Goal: Check status: Check status

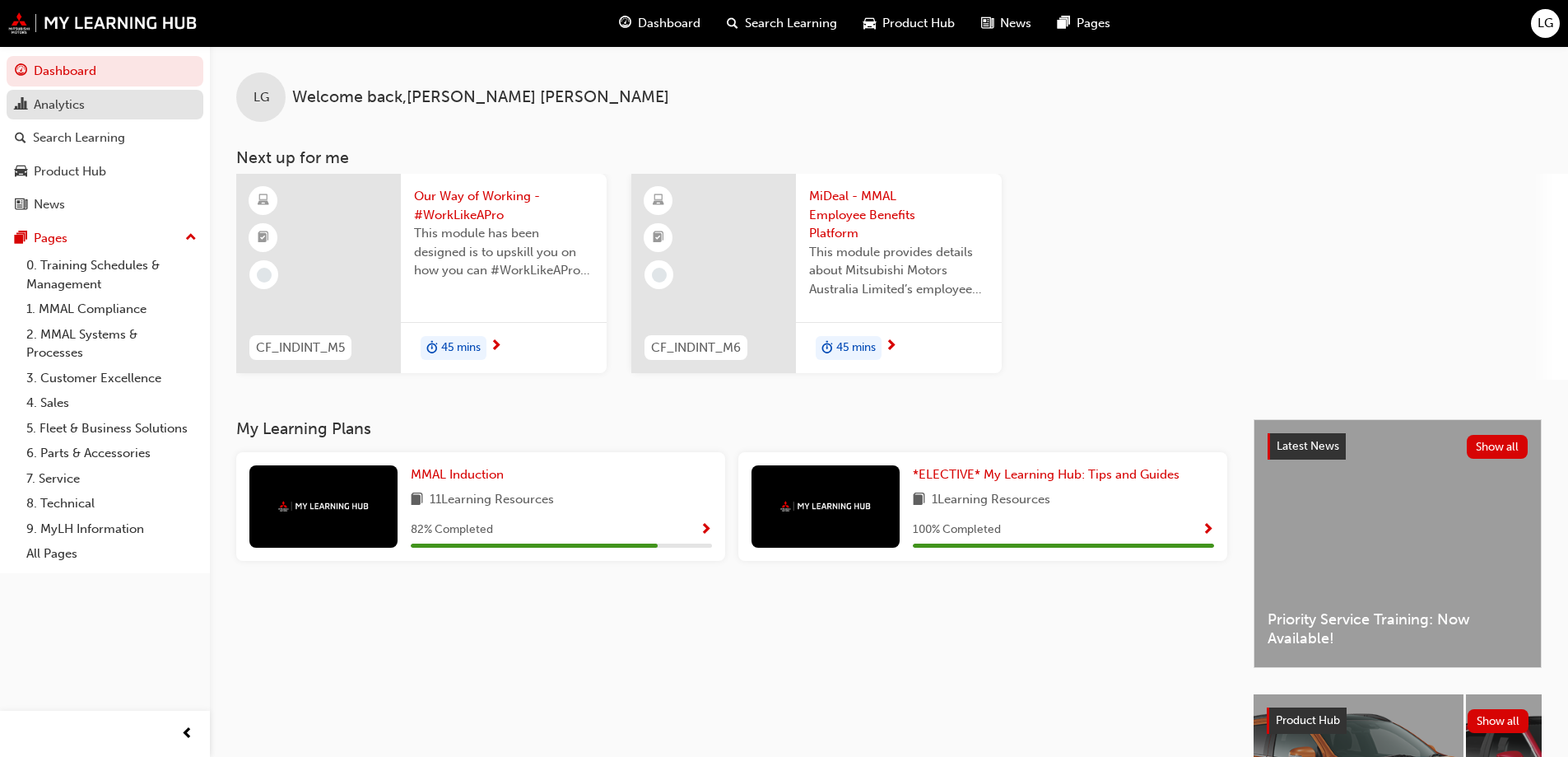
click at [54, 102] on div "Analytics" at bounding box center [59, 104] width 51 height 18
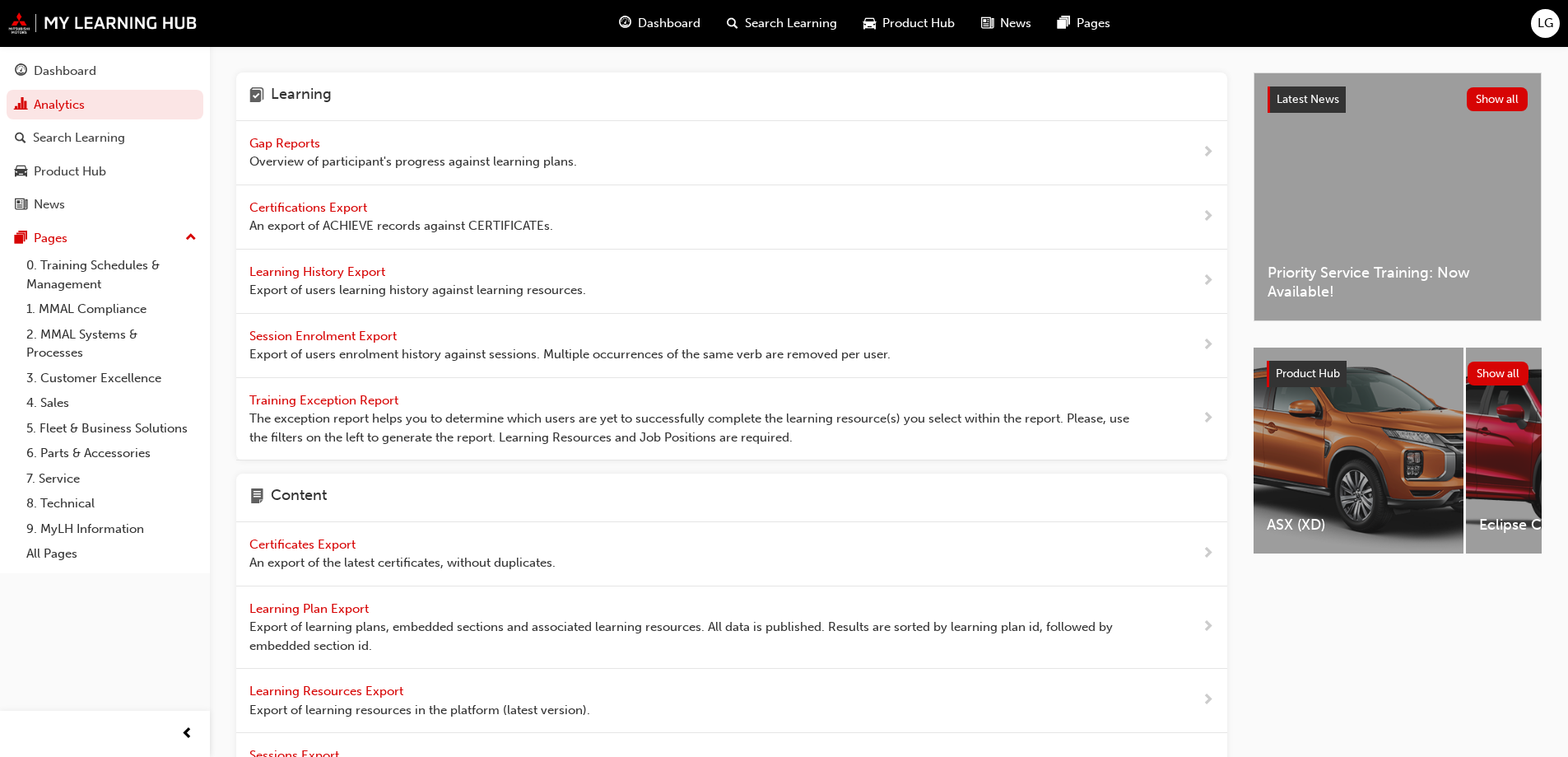
click at [291, 142] on span "Gap Reports" at bounding box center [286, 143] width 74 height 15
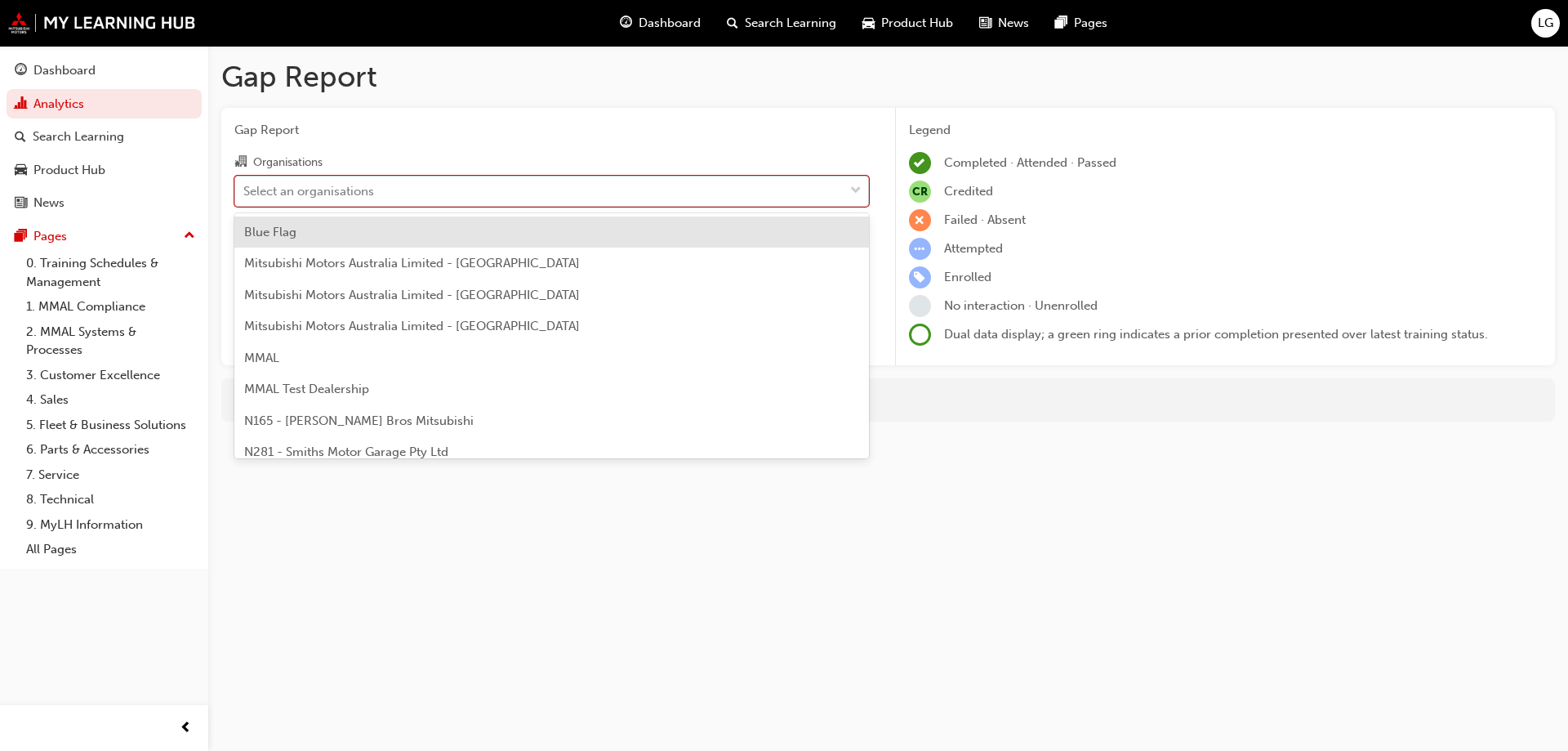
click at [295, 183] on div "Select an organisations" at bounding box center [308, 190] width 130 height 18
click at [245, 183] on input "Organisations option Blue Flag focused, 1 of 202. 202 results available. Use Up…" at bounding box center [244, 190] width 2 height 14
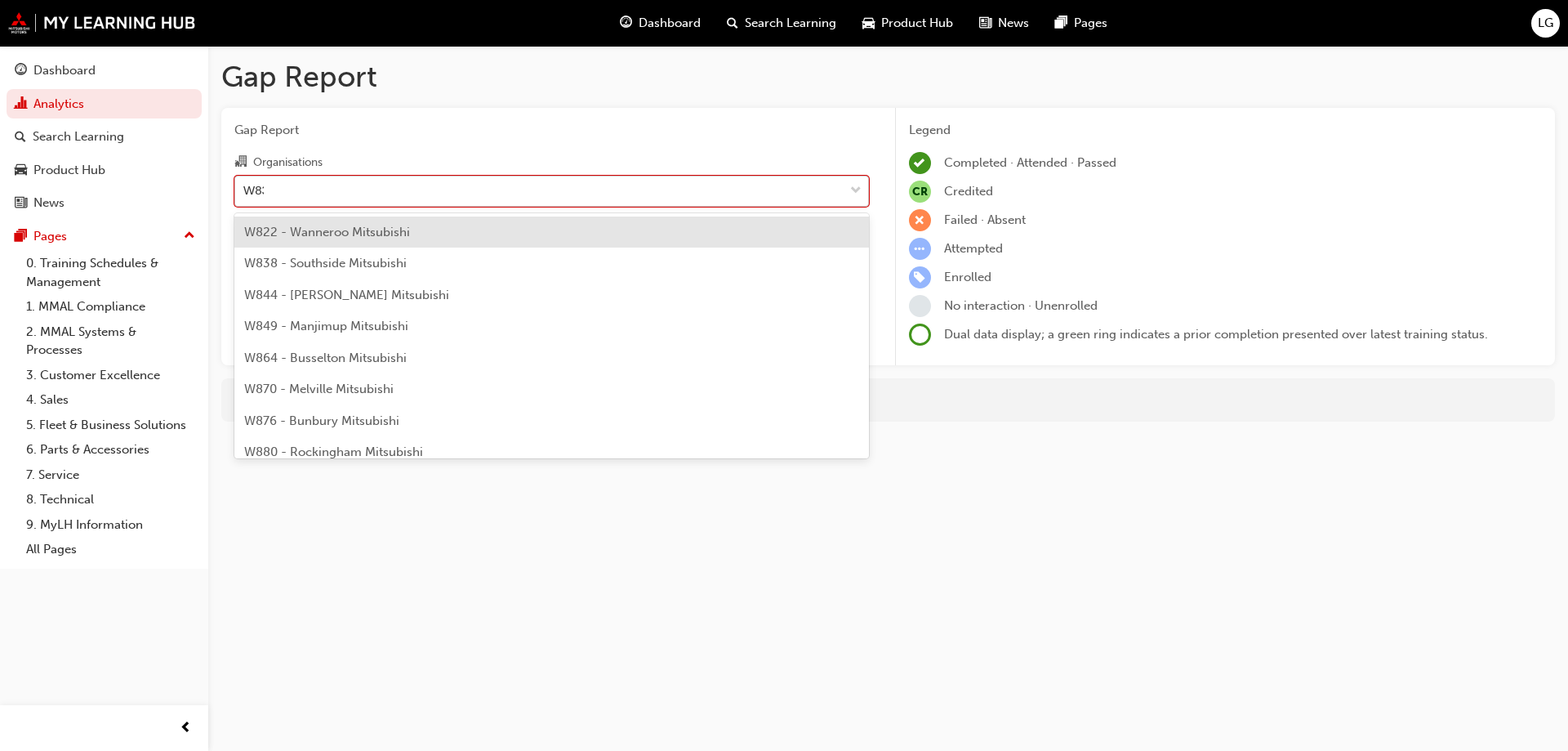
type input "W838"
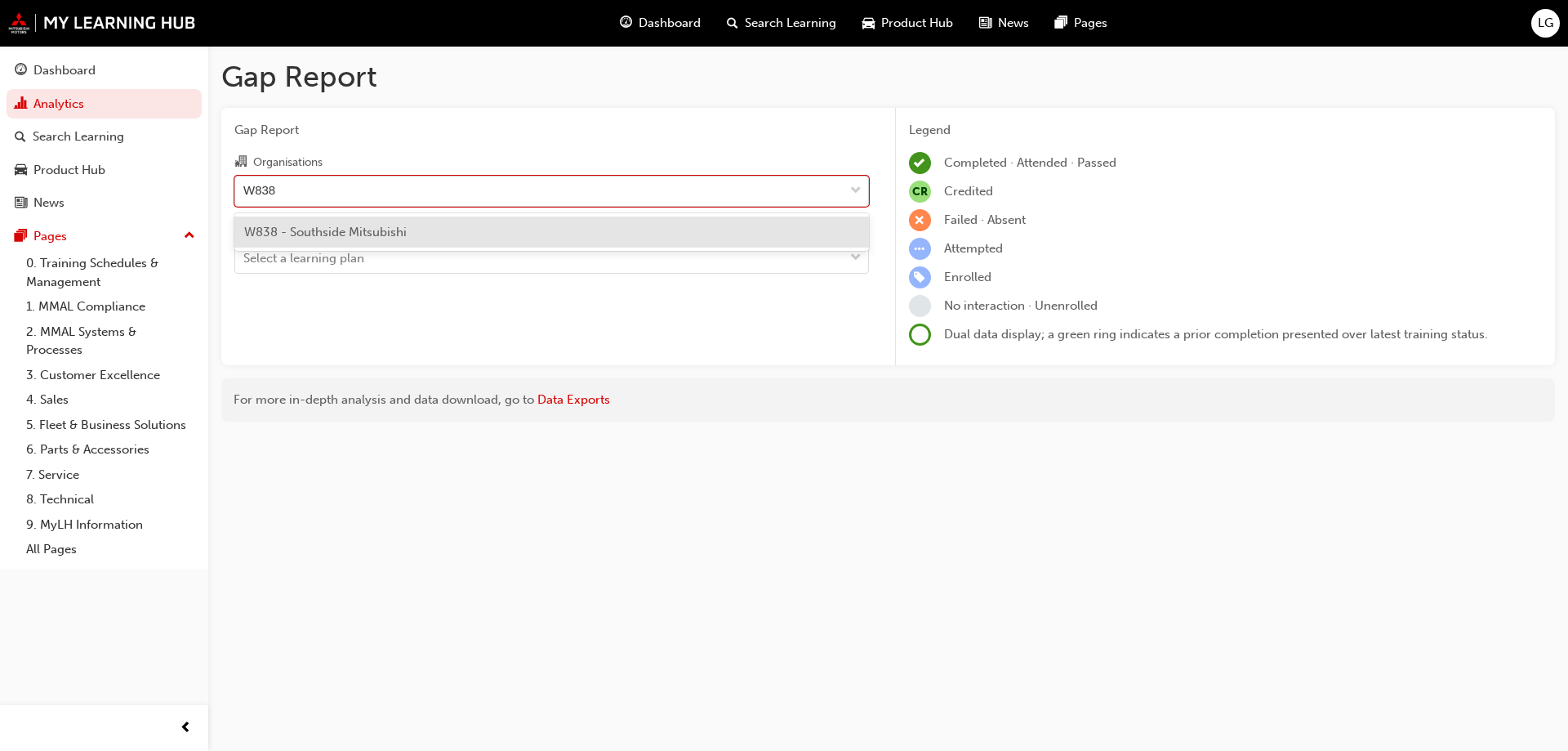
click at [288, 230] on span "W838 - Southside Mitsubishi" at bounding box center [325, 232] width 162 height 14
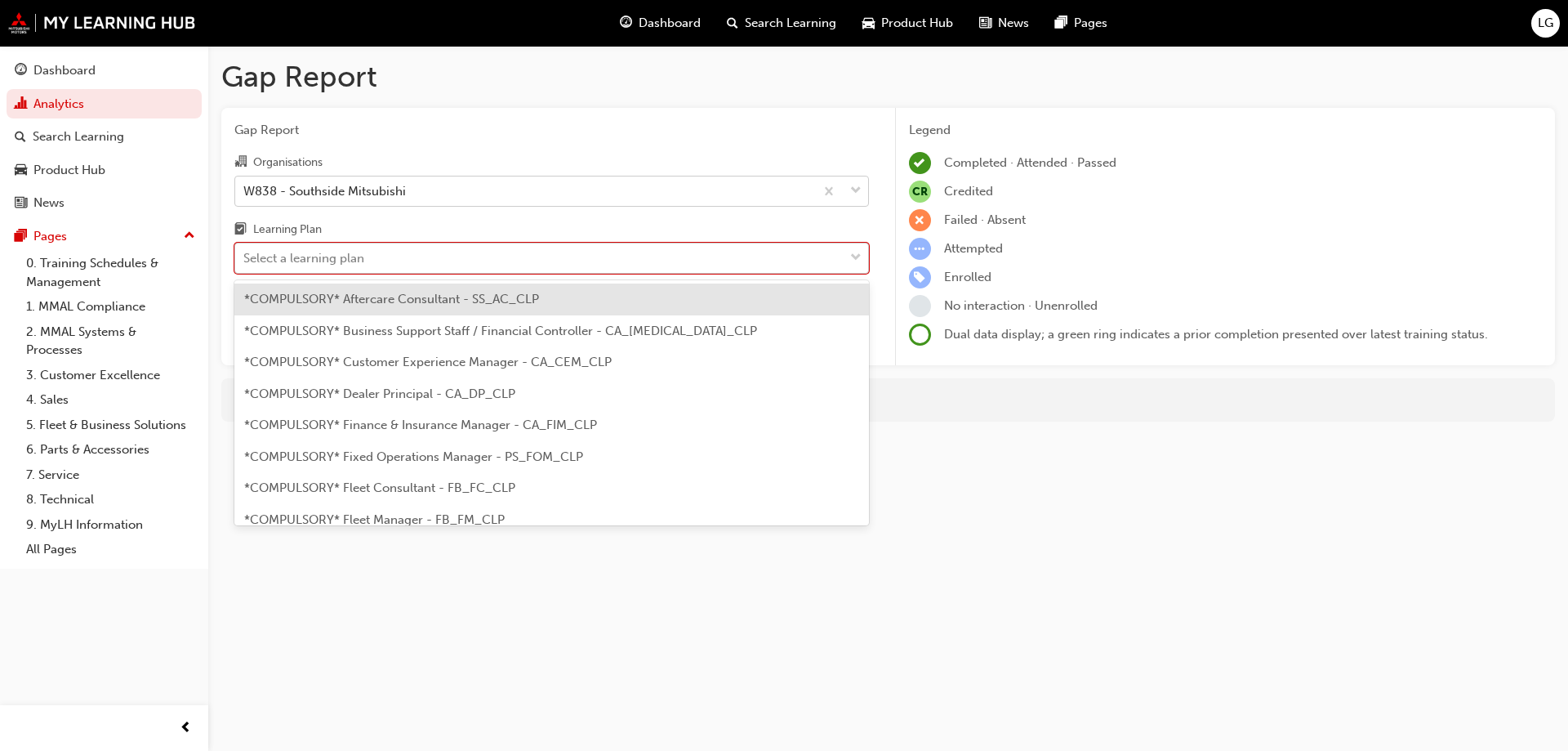
click at [296, 256] on div "Select a learning plan" at bounding box center [303, 258] width 121 height 18
click at [245, 256] on input "Learning Plan option *COMPULSORY* Aftercare Consultant - SS_AC_CLP focused, 1 o…" at bounding box center [244, 258] width 2 height 14
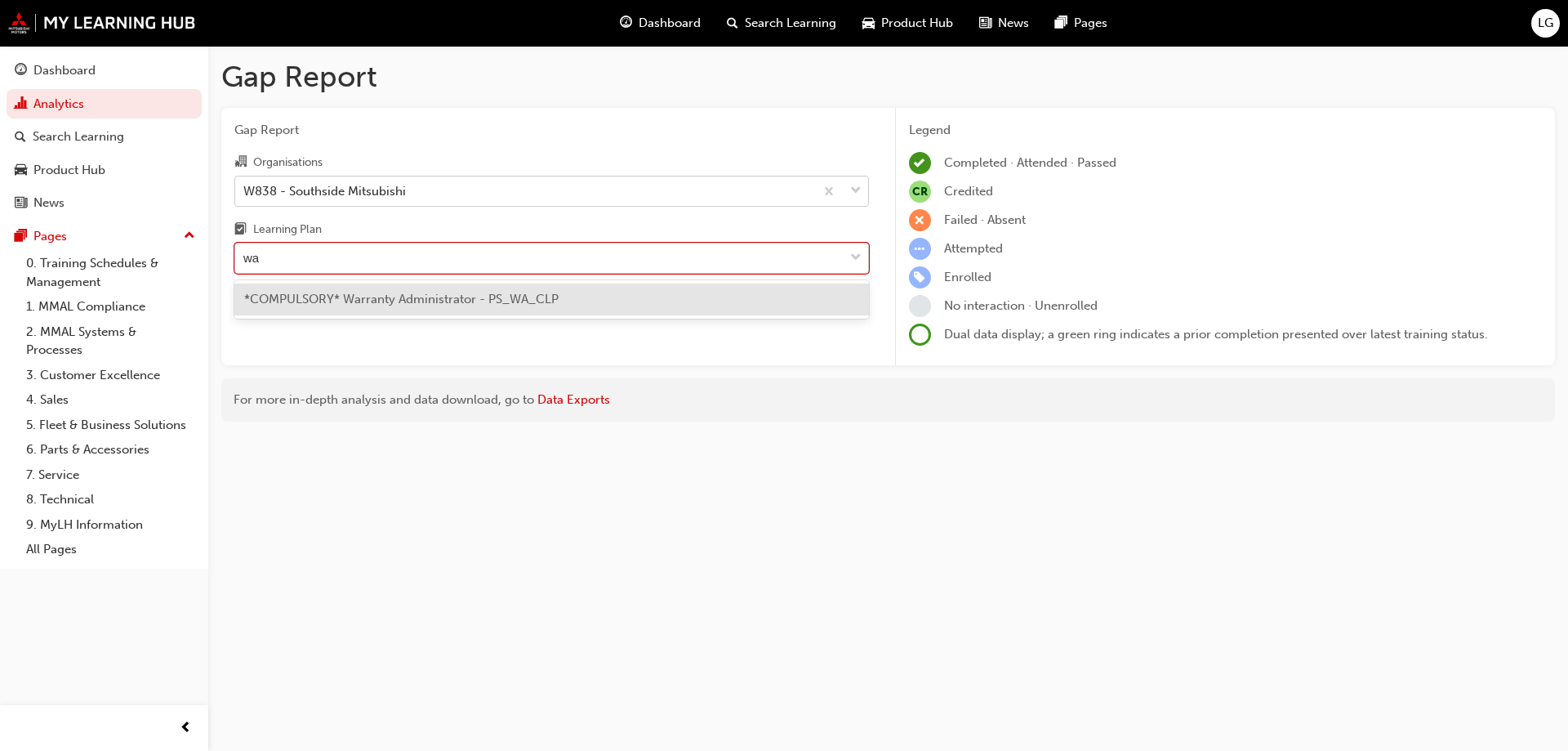
type input "war"
click at [328, 295] on span "*COMPULSORY* Warranty Administrator - PS_WA_CLP" at bounding box center [401, 298] width 315 height 14
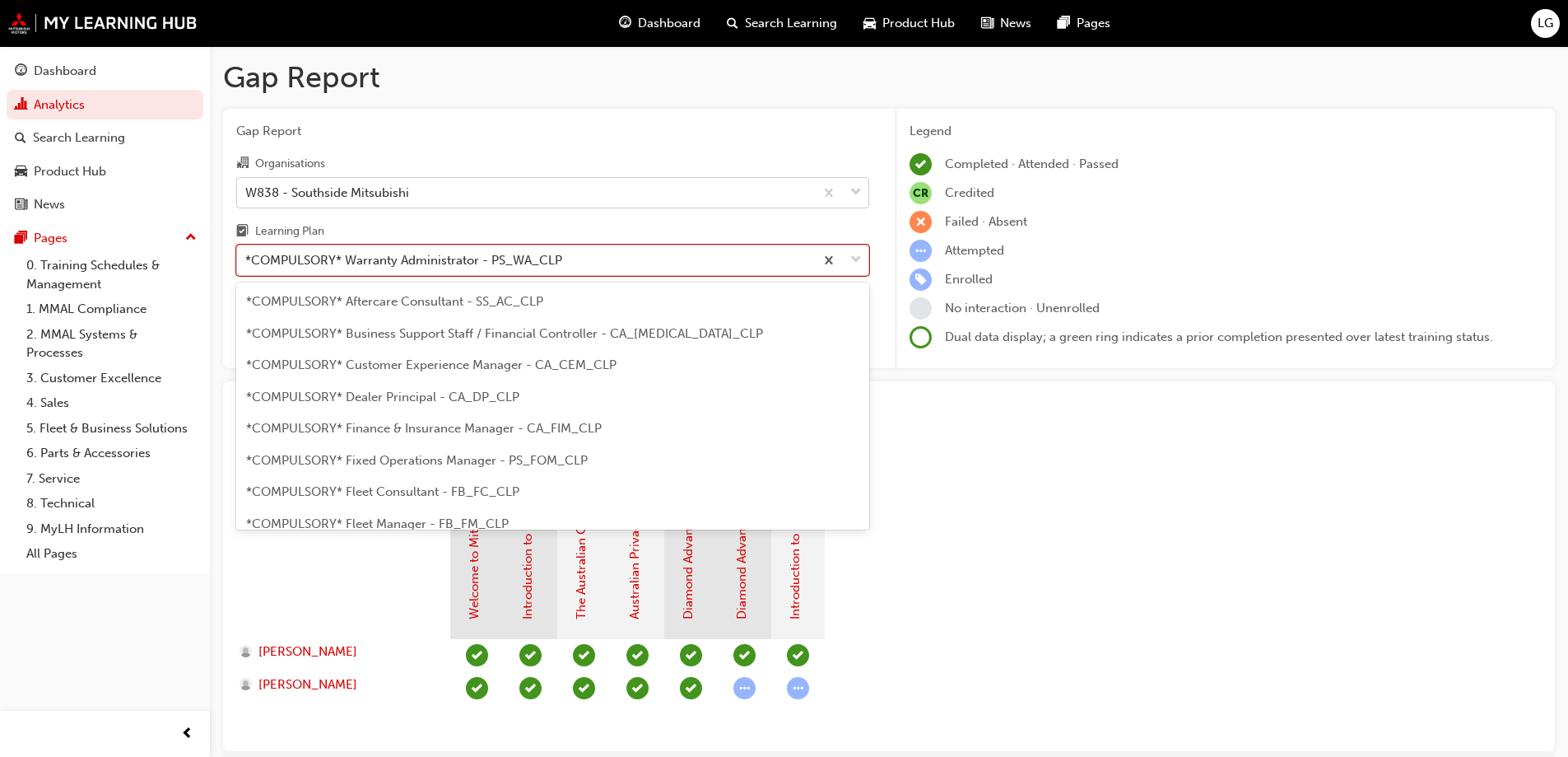
scroll to position [496, 0]
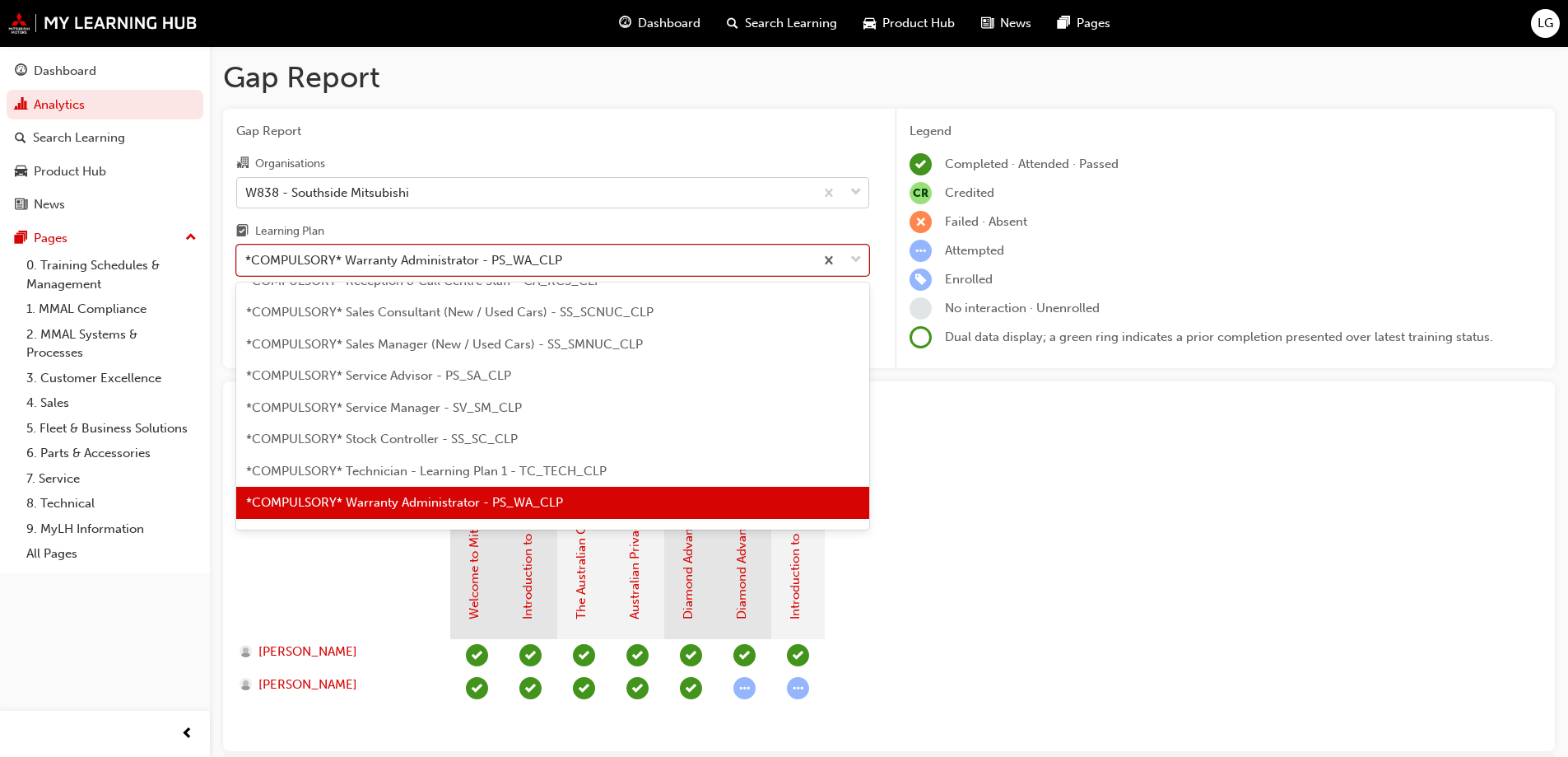
click at [322, 254] on div "*COMPULSORY* Warranty Administrator - PS_WA_CLP" at bounding box center [404, 260] width 317 height 18
click at [247, 254] on input "Learning Plan option *COMPULSORY* Warranty Administrator - PS_WA_CLP, selected.…" at bounding box center [246, 260] width 2 height 14
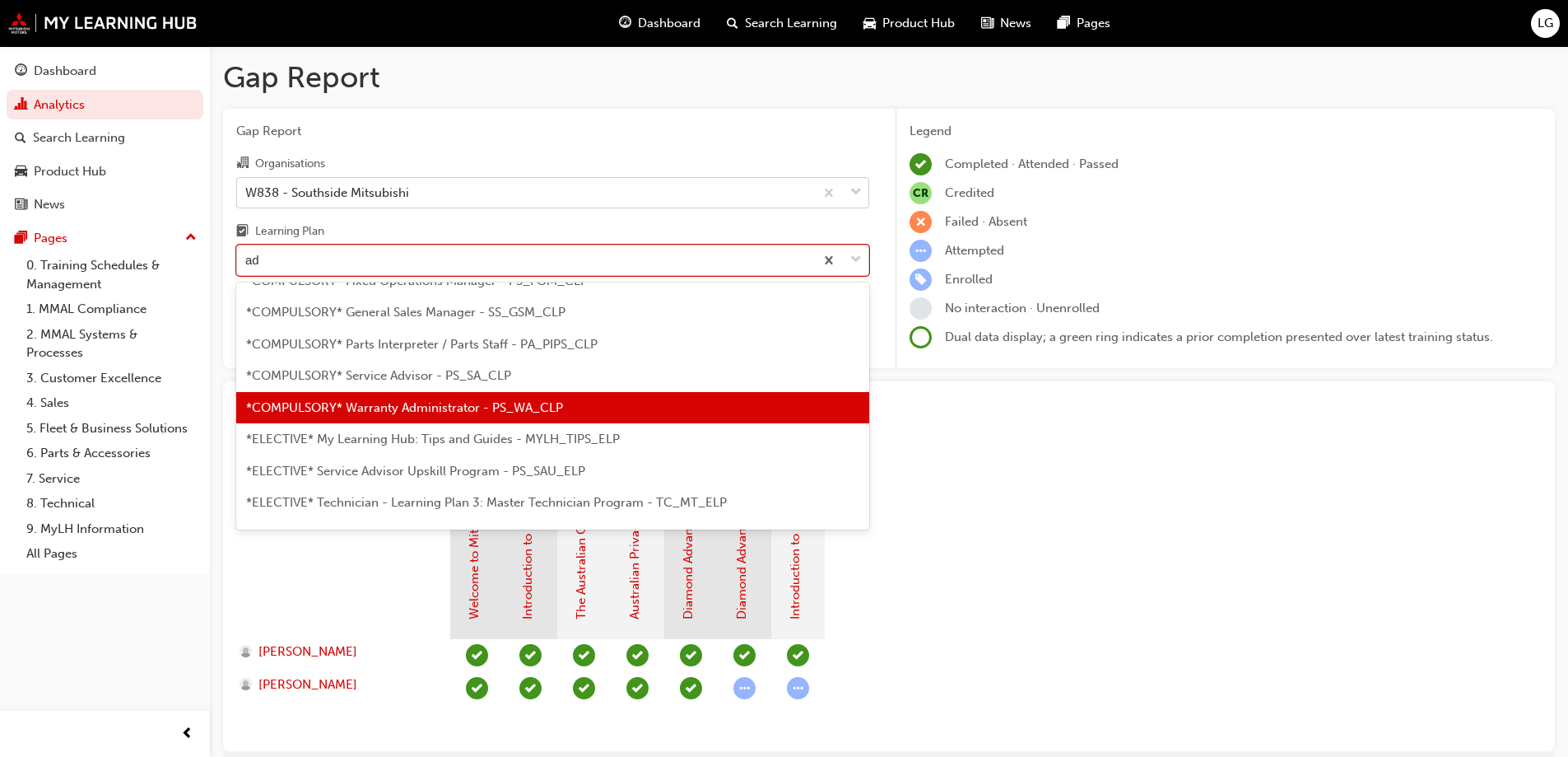
type input "adv"
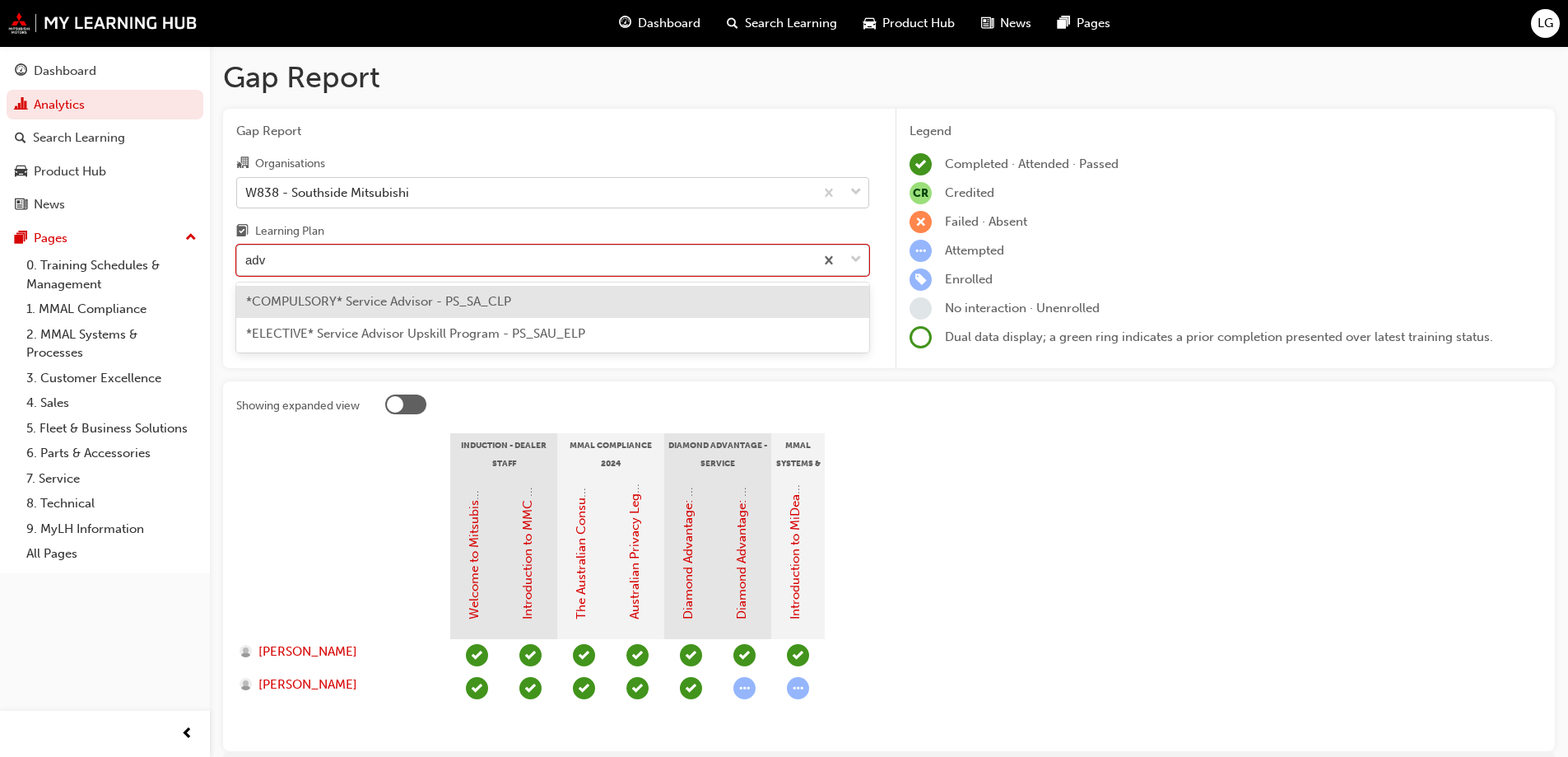
scroll to position [0, 0]
click at [507, 307] on span "*COMPULSORY* Service Advisor - PS_SA_CLP" at bounding box center [378, 301] width 266 height 15
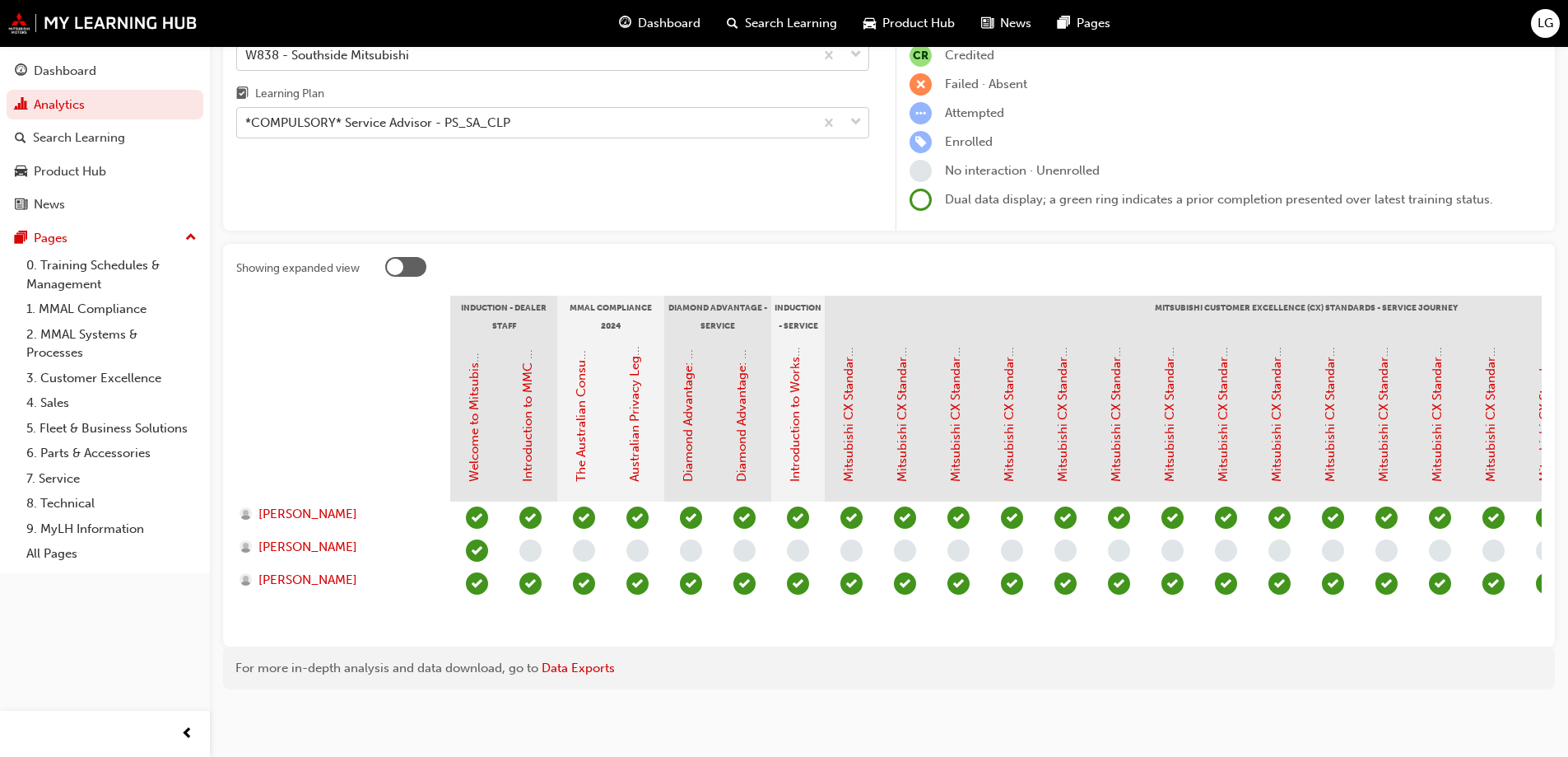
click at [293, 114] on div "*COMPULSORY* Service Advisor - PS_SA_CLP" at bounding box center [377, 123] width 266 height 18
click at [247, 115] on input "Learning Plan *COMPULSORY* Service Advisor - PS_SA_CLP" at bounding box center [246, 122] width 2 height 14
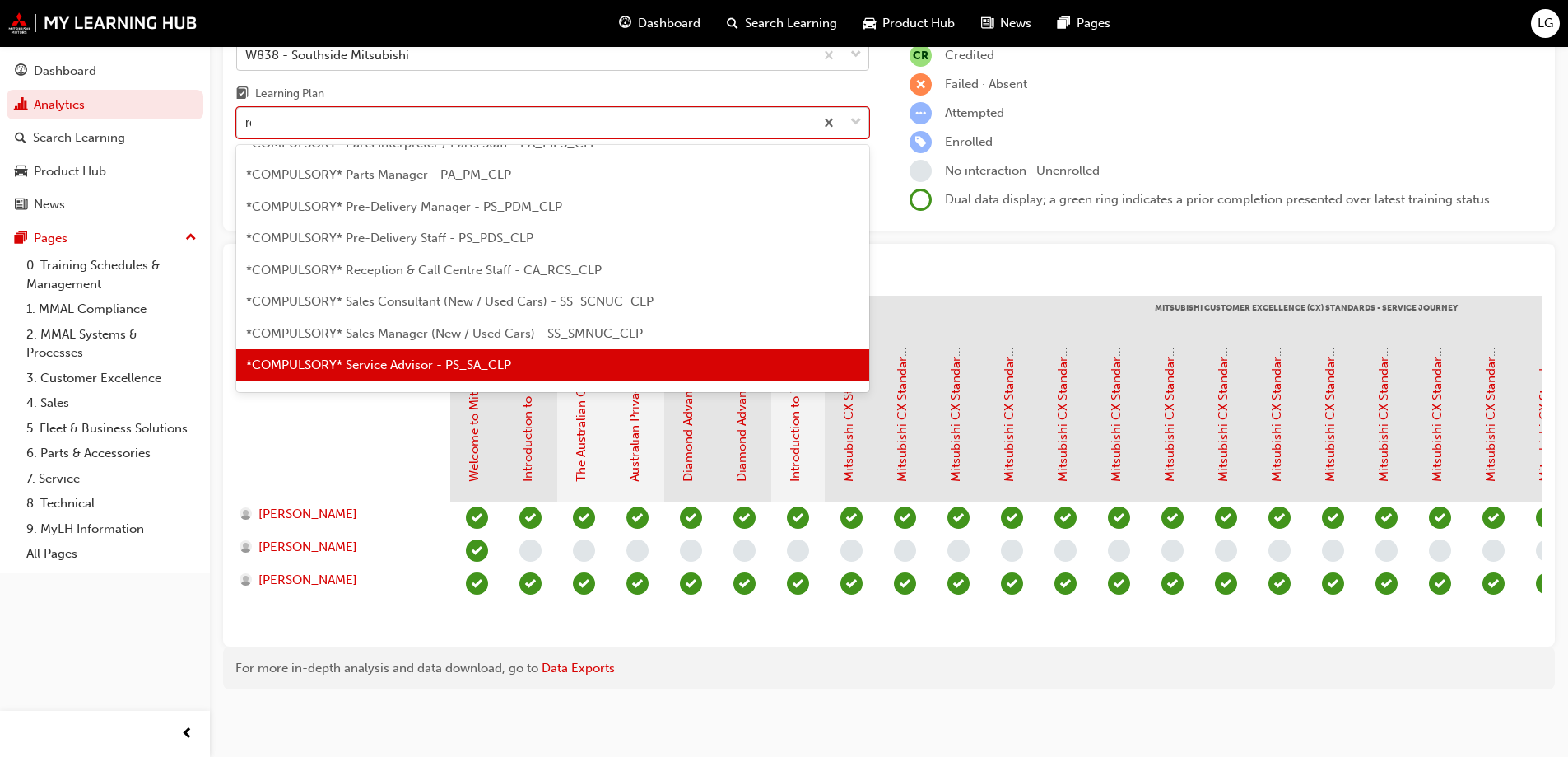
scroll to position [14, 0]
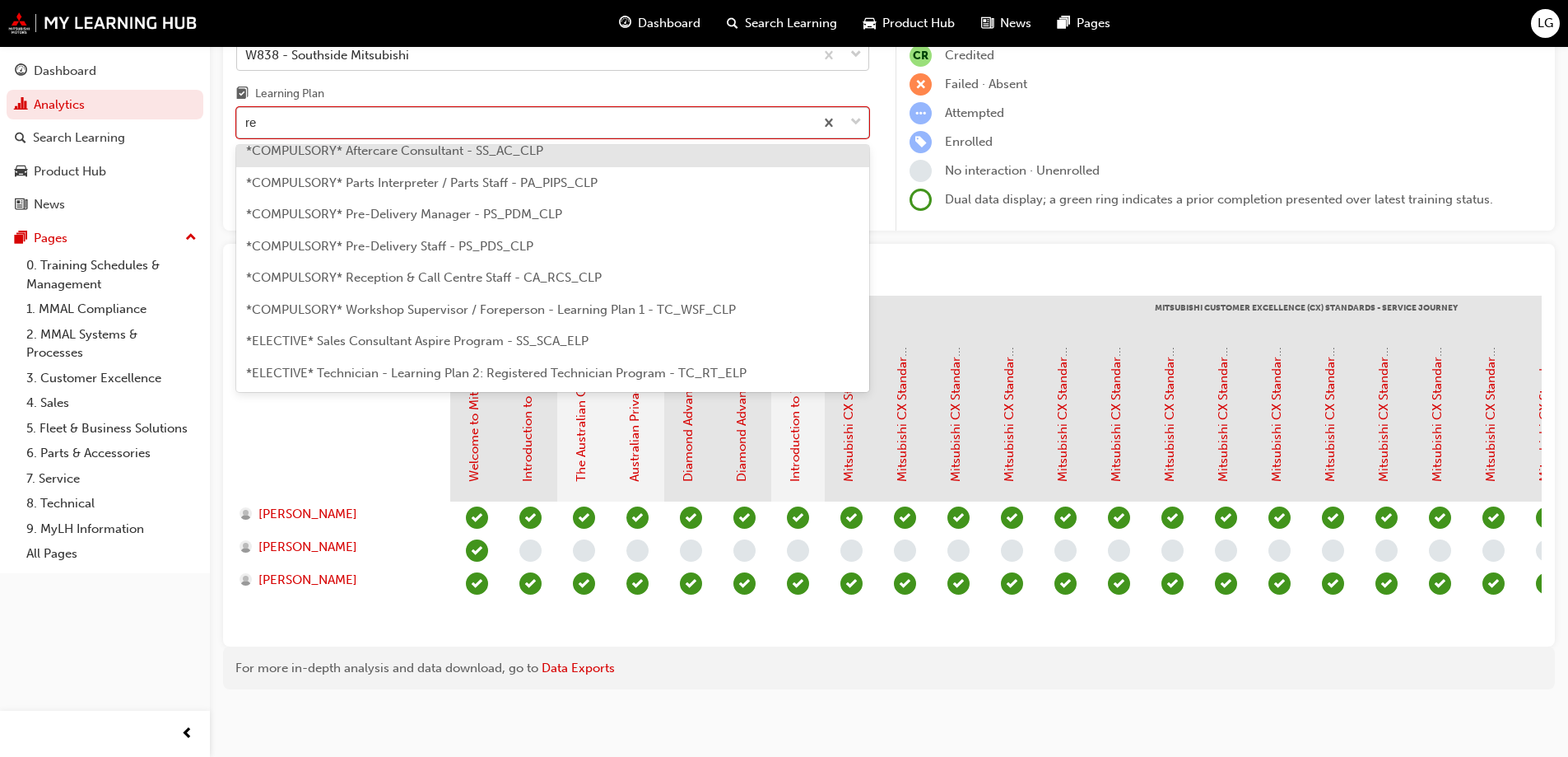
type input "rec"
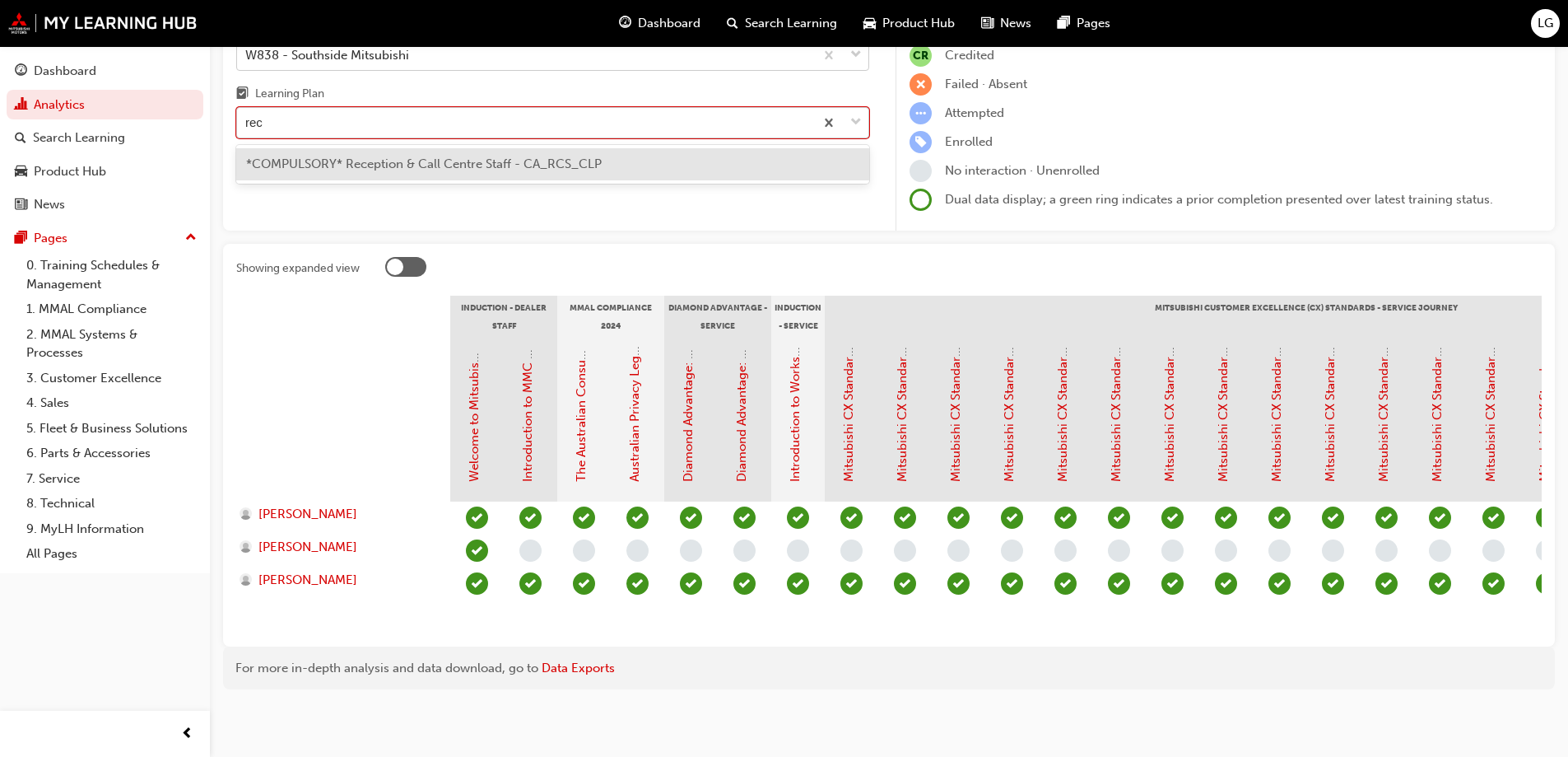
click at [324, 157] on span "*COMPULSORY* Reception & Call Centre Staff - CA_RCS_CLP" at bounding box center [424, 163] width 356 height 15
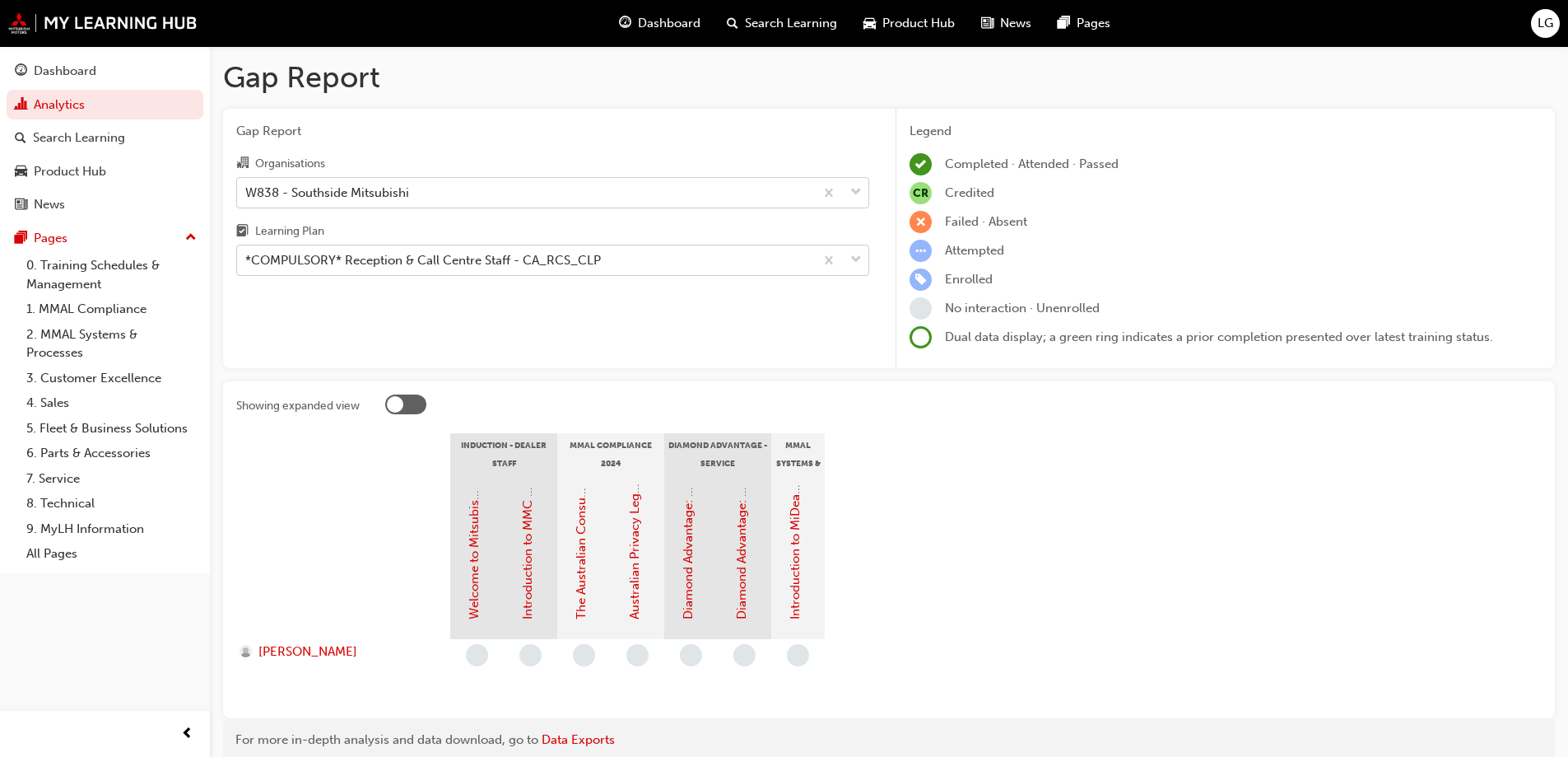
click at [264, 264] on div "*COMPULSORY* Reception & Call Centre Staff - CA_RCS_CLP" at bounding box center [423, 260] width 356 height 18
click at [247, 264] on input "Learning Plan *COMPULSORY* Reception & Call Centre Staff - CA_RCS_CLP" at bounding box center [246, 260] width 2 height 14
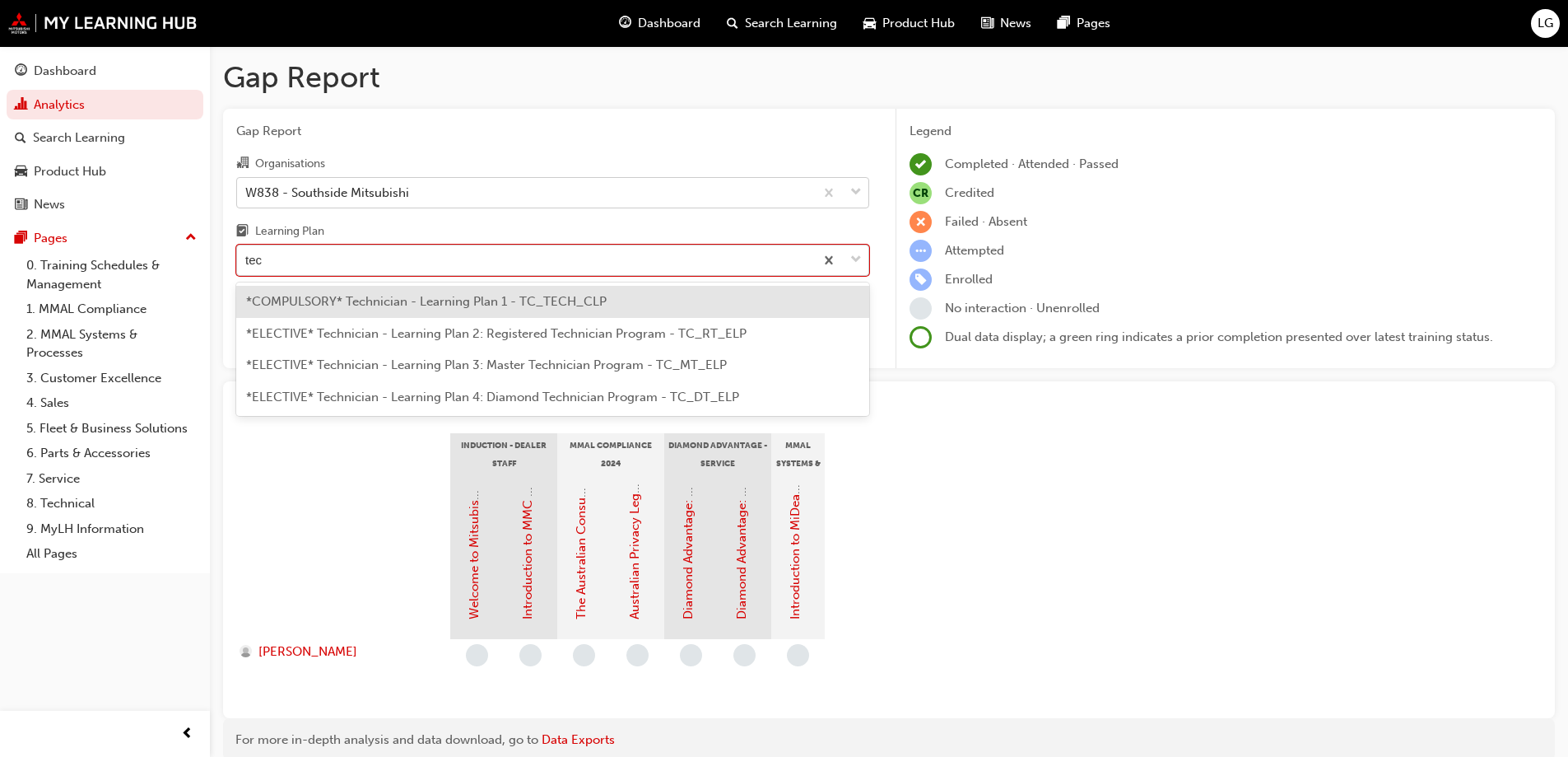
type input "tech"
click at [285, 303] on span "*COMPULSORY* Technician - Learning Plan 1 - TC_TECH_CLP" at bounding box center [426, 301] width 361 height 15
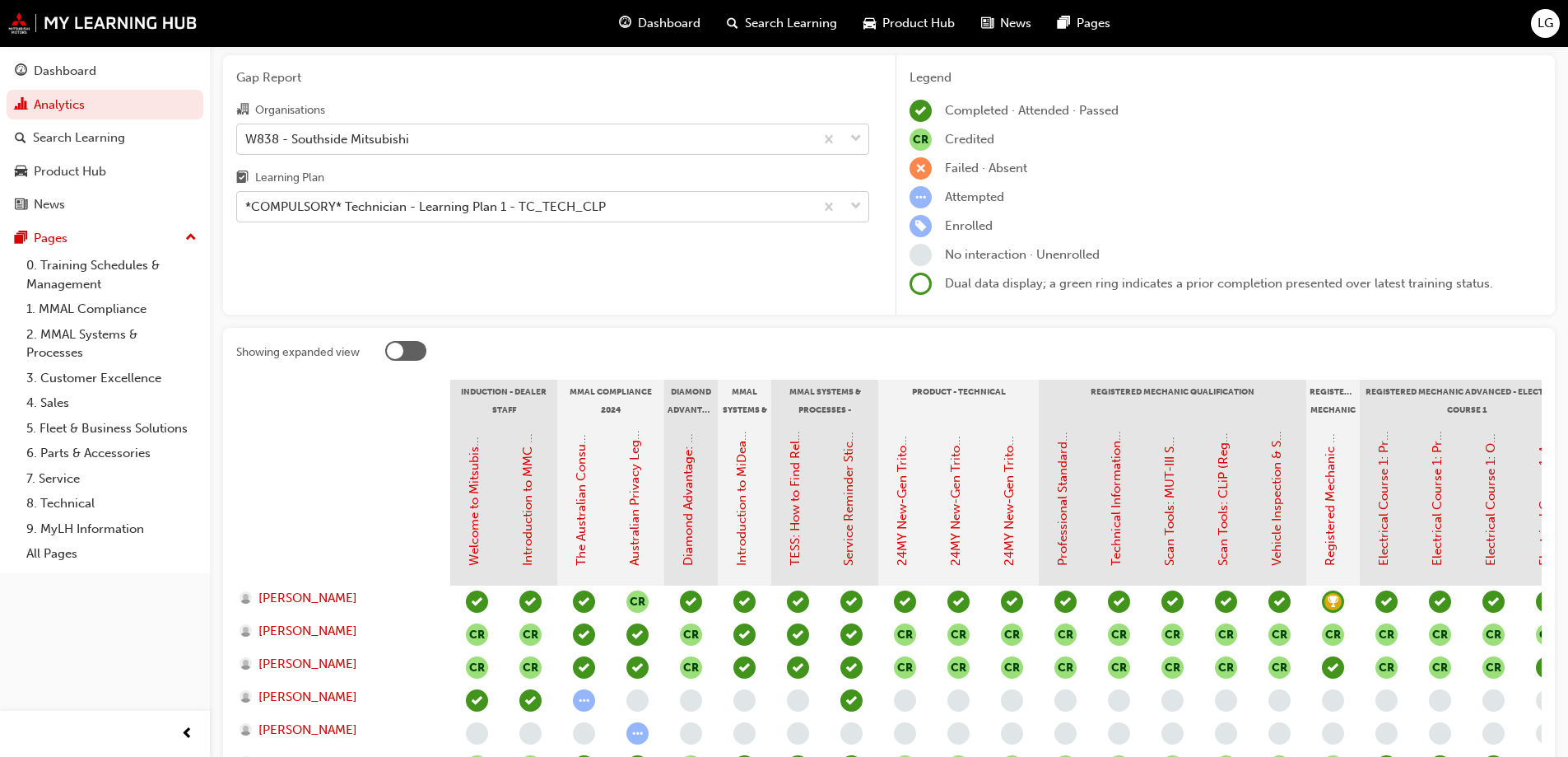
scroll to position [83, 0]
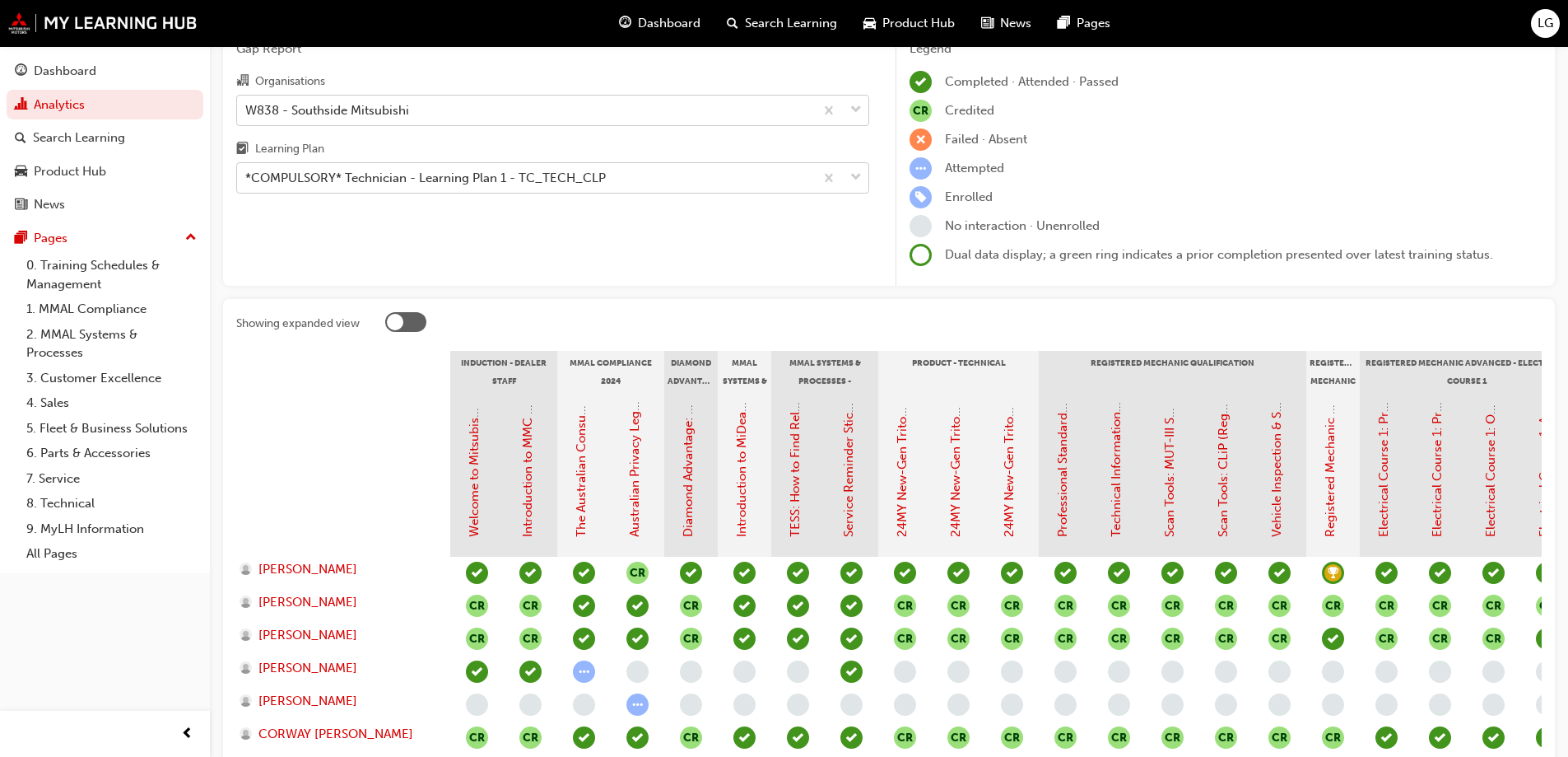
click at [270, 173] on div "*COMPULSORY* Technician - Learning Plan 1 - TC_TECH_CLP" at bounding box center [425, 178] width 361 height 18
click at [247, 173] on input "Learning Plan *COMPULSORY* Technician - Learning Plan 1 - TC_TECH_CLP" at bounding box center [246, 177] width 2 height 14
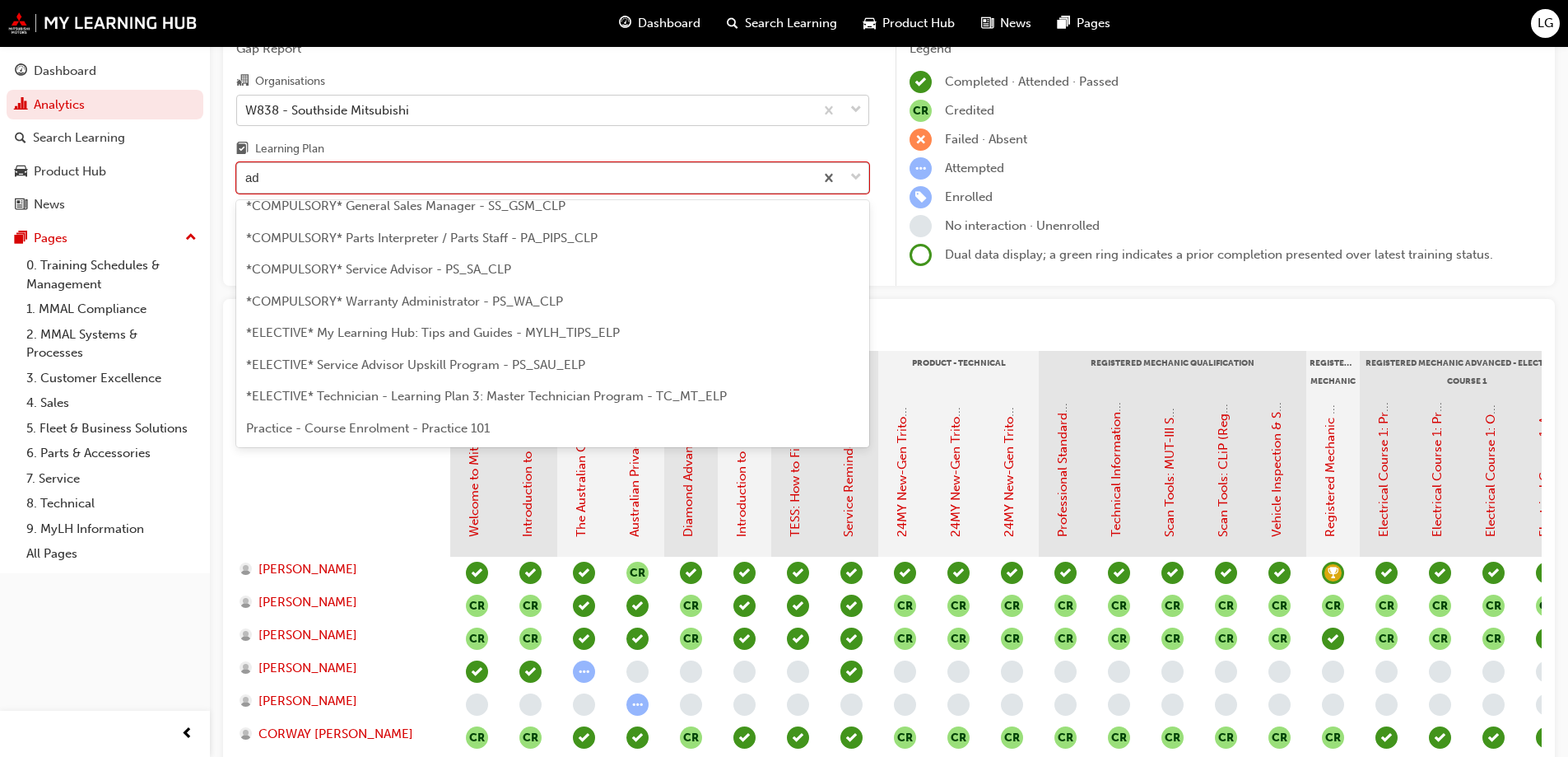
scroll to position [21, 0]
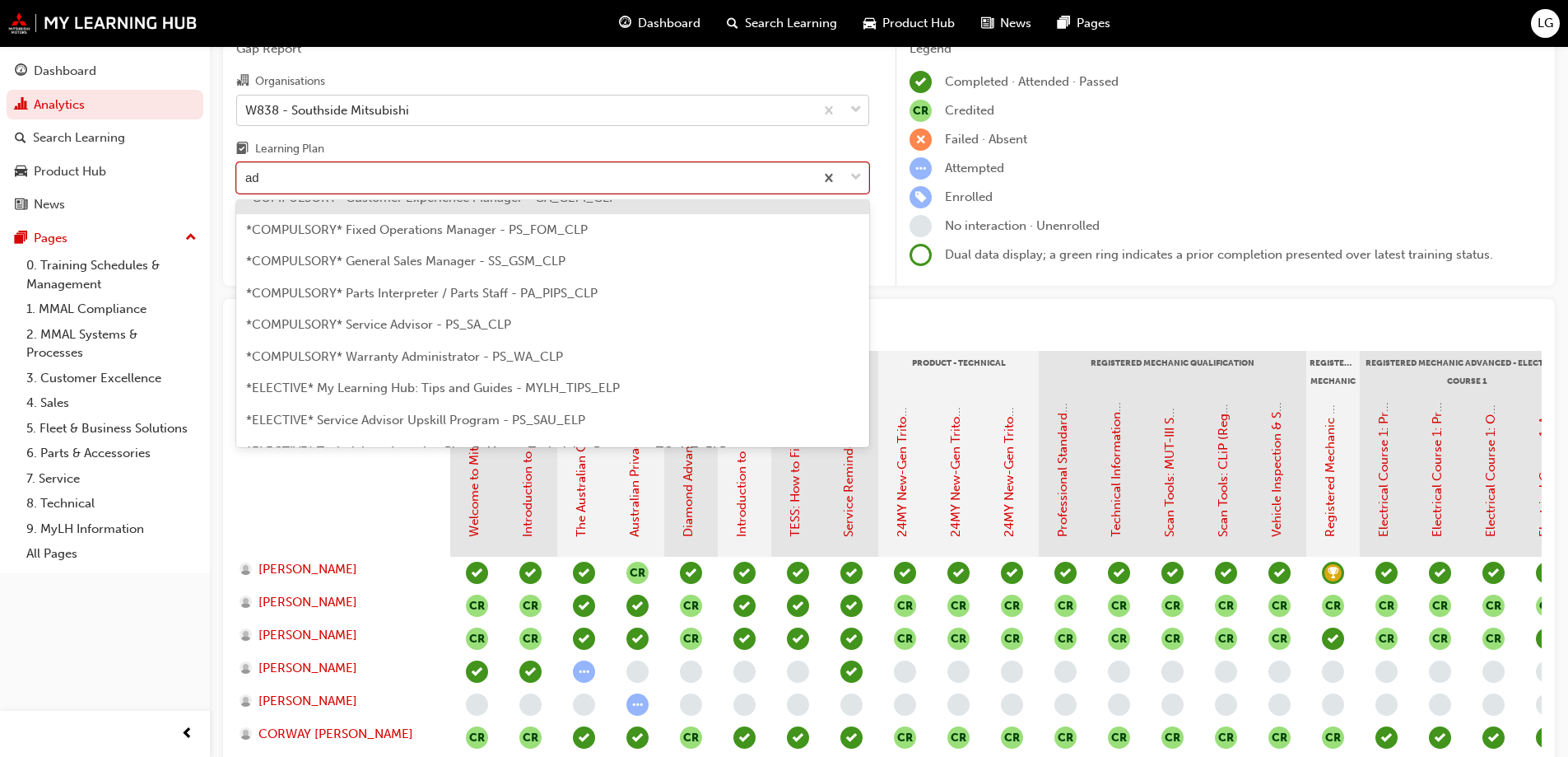
type input "adv"
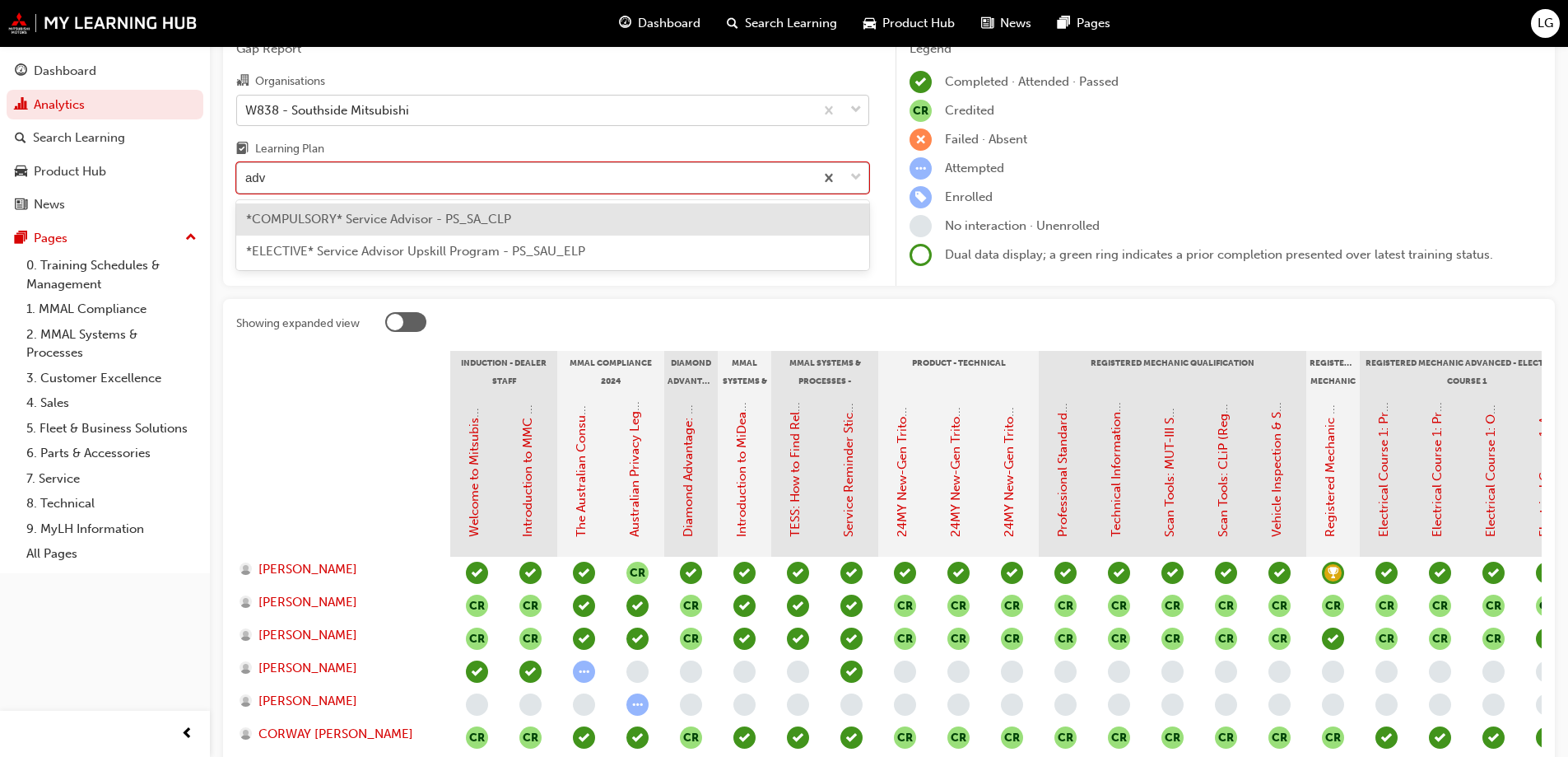
click at [319, 226] on span "*COMPULSORY* Service Advisor - PS_SA_CLP" at bounding box center [378, 219] width 266 height 15
